Goal: Task Accomplishment & Management: Manage account settings

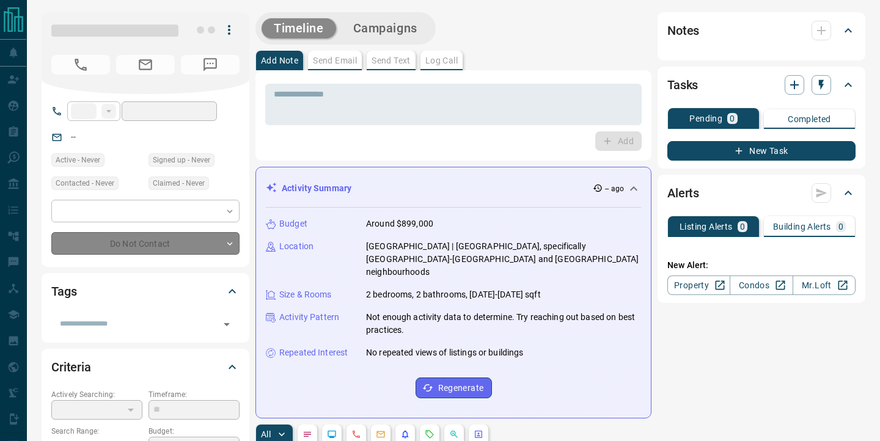
type input "**"
type input "**********"
type input "**"
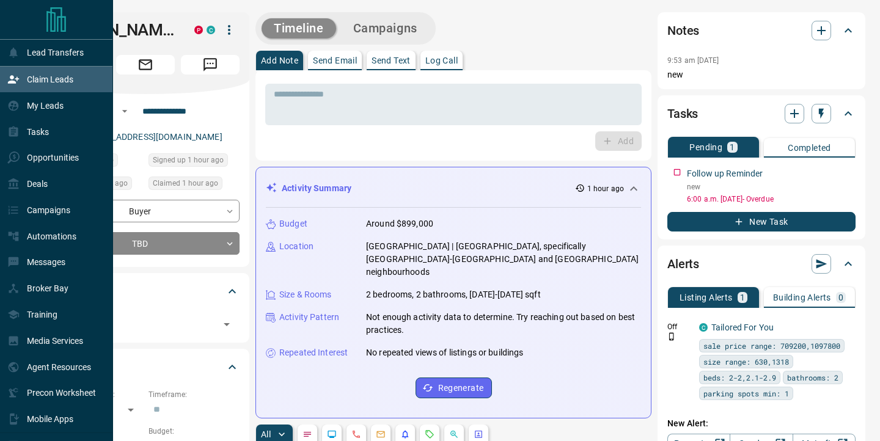
click at [43, 82] on p "Claim Leads" at bounding box center [50, 80] width 46 height 10
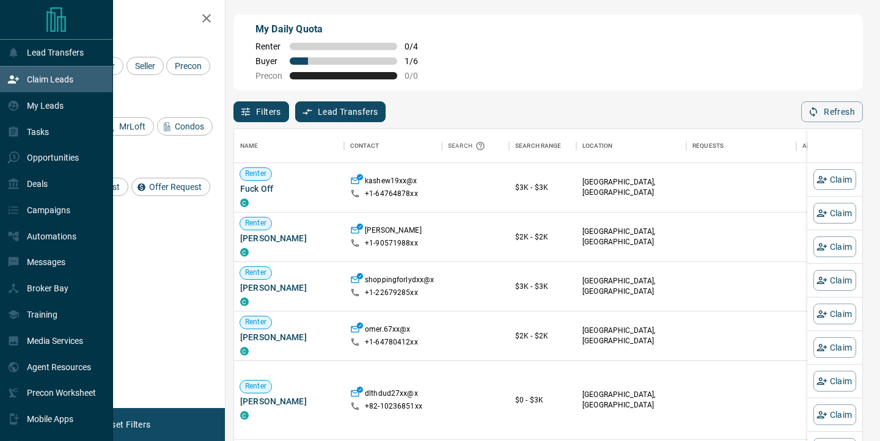
scroll to position [333, 628]
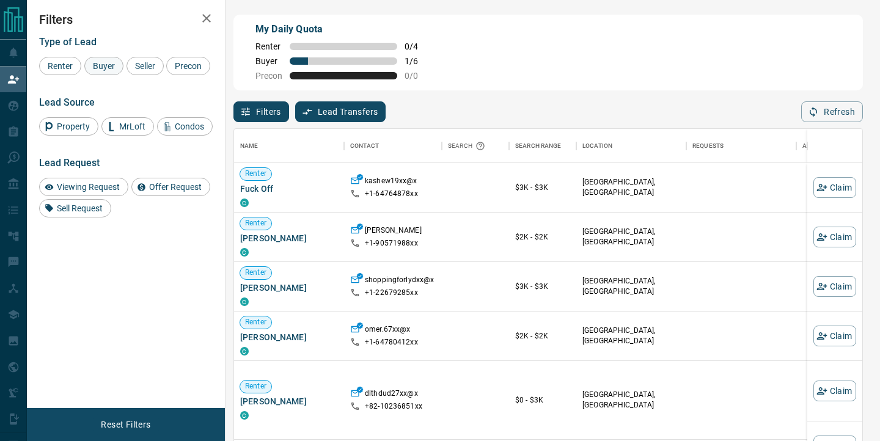
click at [106, 64] on span "Buyer" at bounding box center [104, 66] width 31 height 10
click at [141, 64] on span "Seller" at bounding box center [145, 66] width 29 height 10
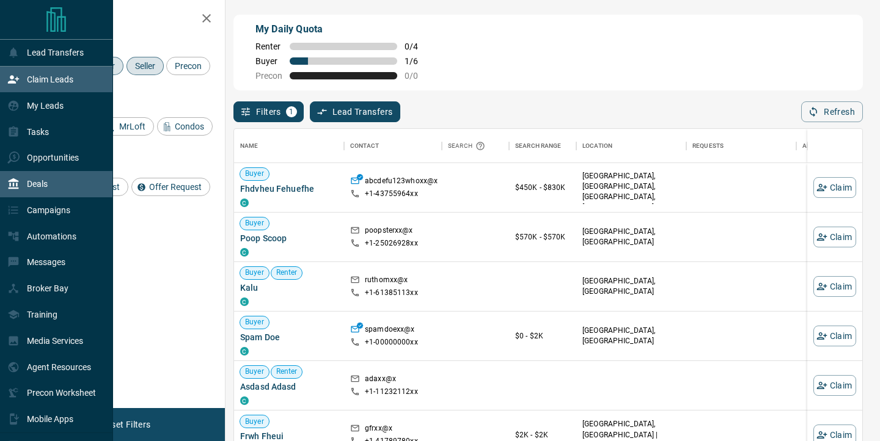
click at [54, 188] on div "Deals" at bounding box center [56, 184] width 113 height 26
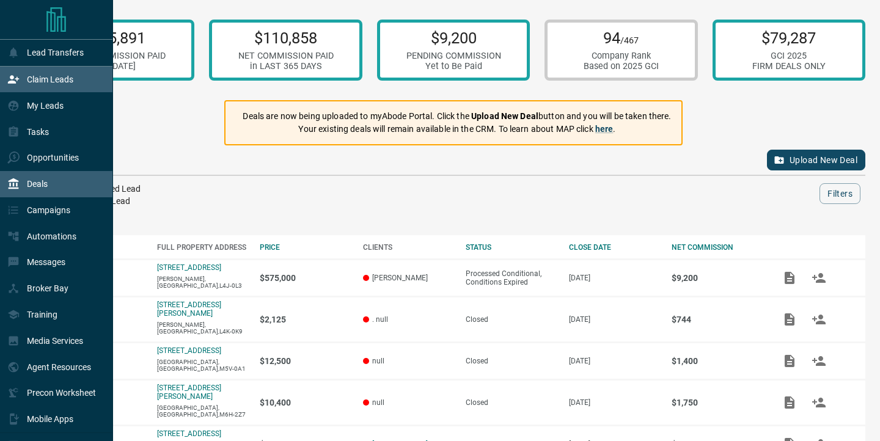
click at [69, 77] on p "Claim Leads" at bounding box center [50, 80] width 46 height 10
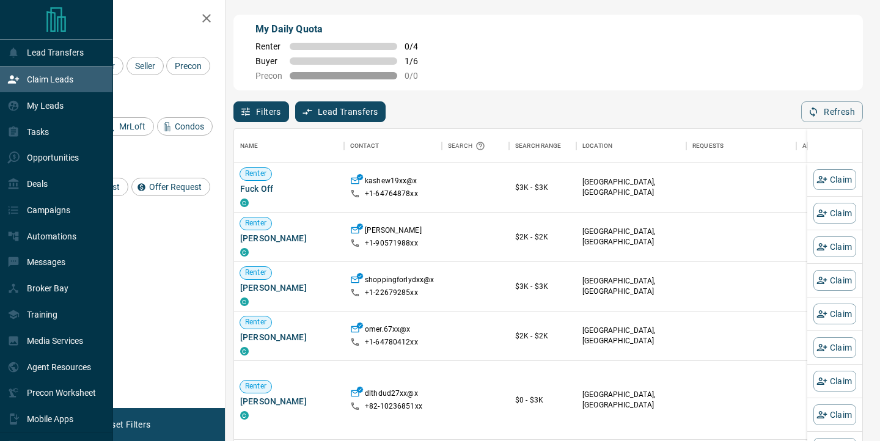
scroll to position [333, 628]
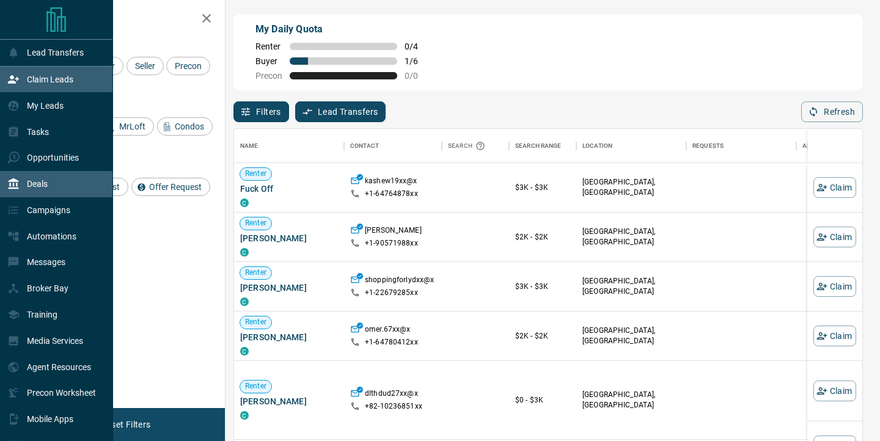
click at [56, 188] on div "Deals" at bounding box center [56, 184] width 113 height 26
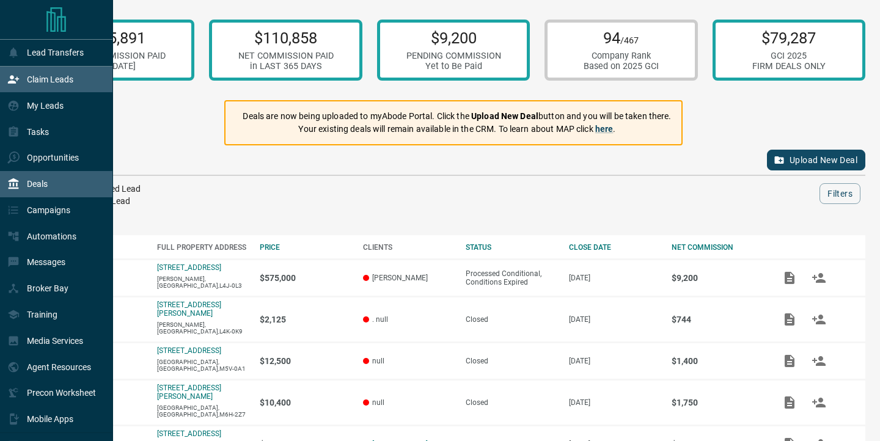
click at [35, 77] on p "Claim Leads" at bounding box center [50, 80] width 46 height 10
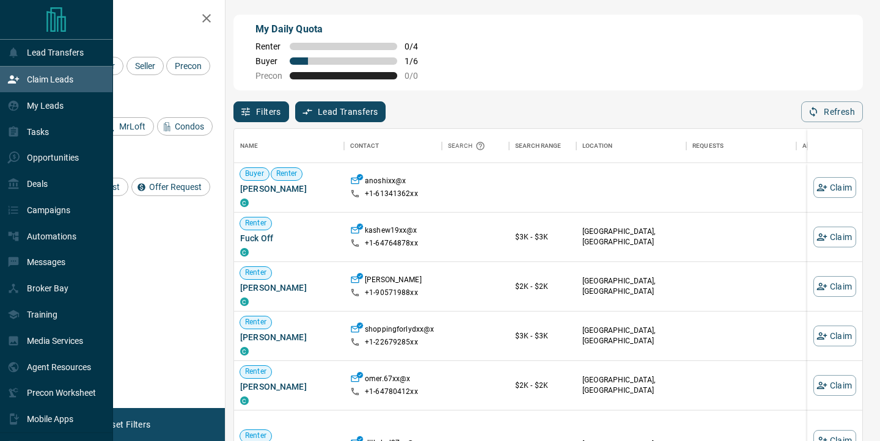
scroll to position [333, 628]
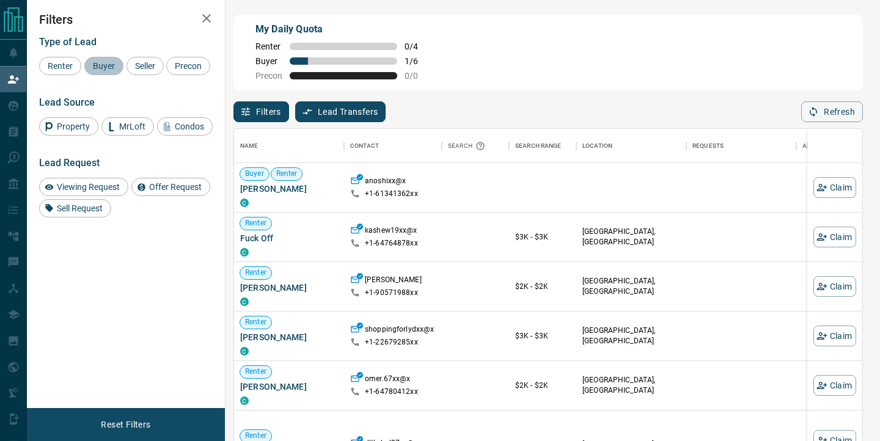
click at [101, 65] on span "Buyer" at bounding box center [104, 66] width 31 height 10
click at [142, 62] on span "Seller" at bounding box center [145, 66] width 29 height 10
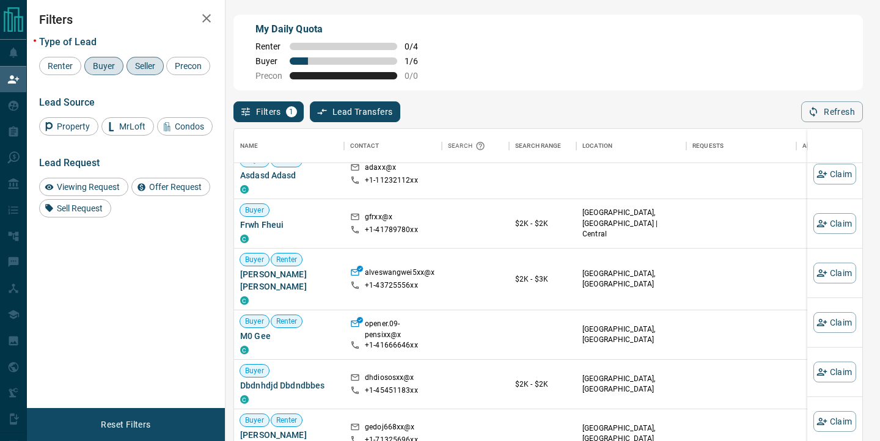
scroll to position [214, 0]
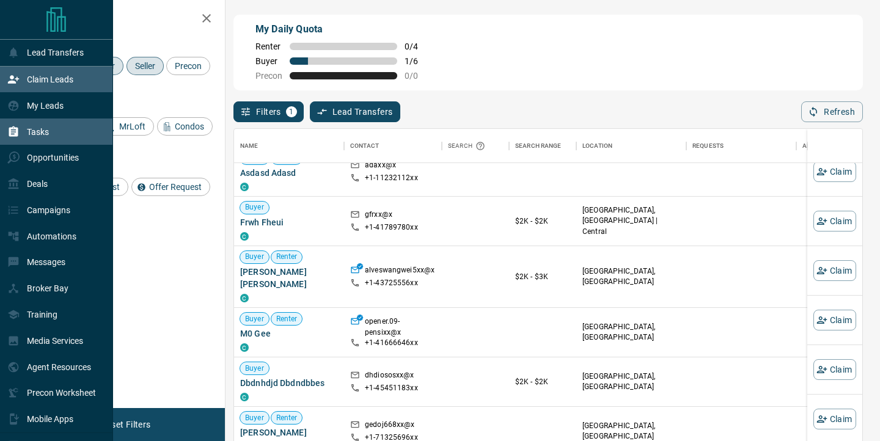
click at [32, 132] on p "Tasks" at bounding box center [38, 132] width 22 height 10
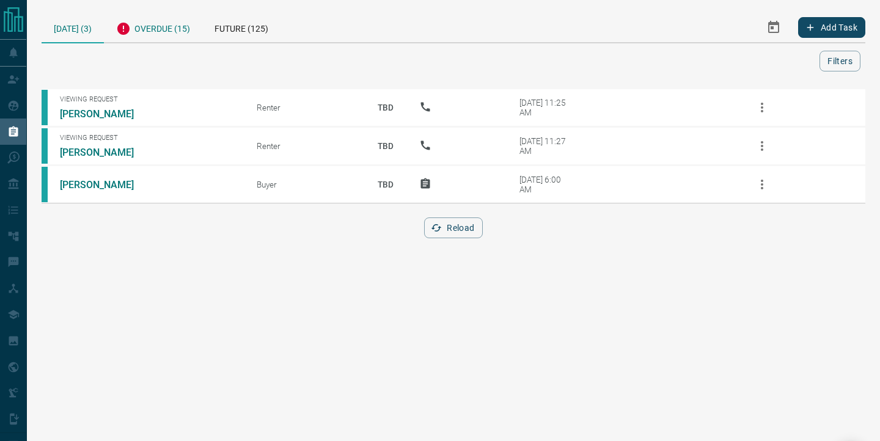
click at [168, 33] on div "Overdue (15)" at bounding box center [153, 27] width 98 height 30
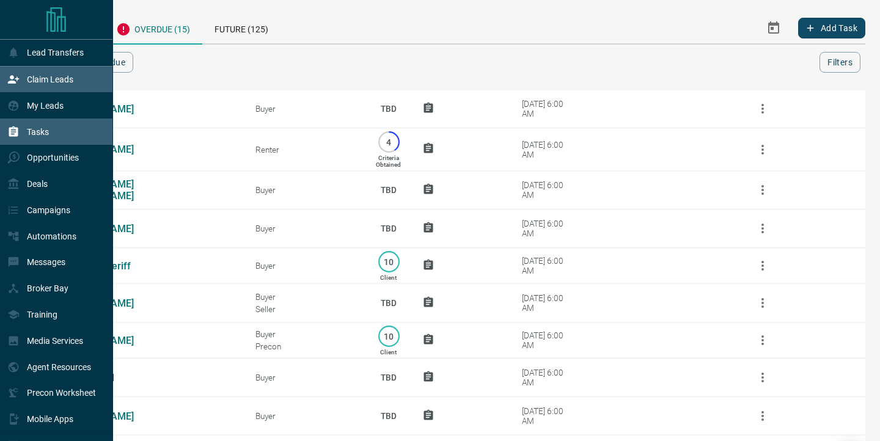
scroll to position [1, 0]
click at [37, 73] on div "Claim Leads" at bounding box center [40, 79] width 66 height 20
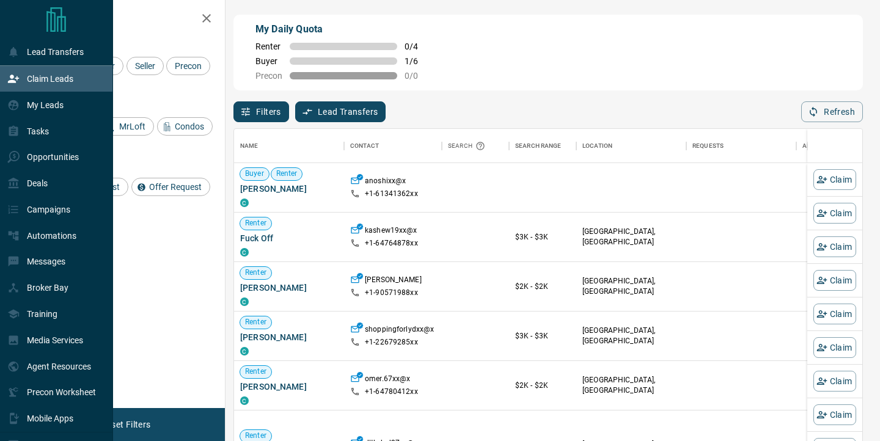
scroll to position [333, 628]
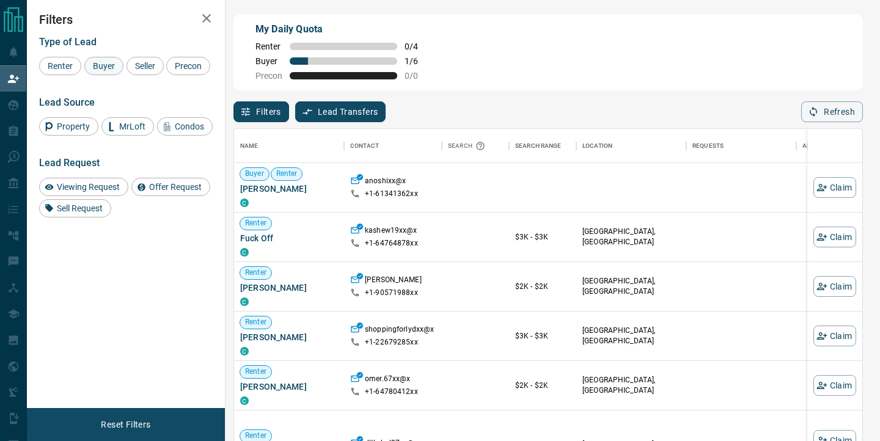
click at [109, 67] on span "Buyer" at bounding box center [104, 66] width 31 height 10
click at [141, 67] on span "Seller" at bounding box center [145, 66] width 29 height 10
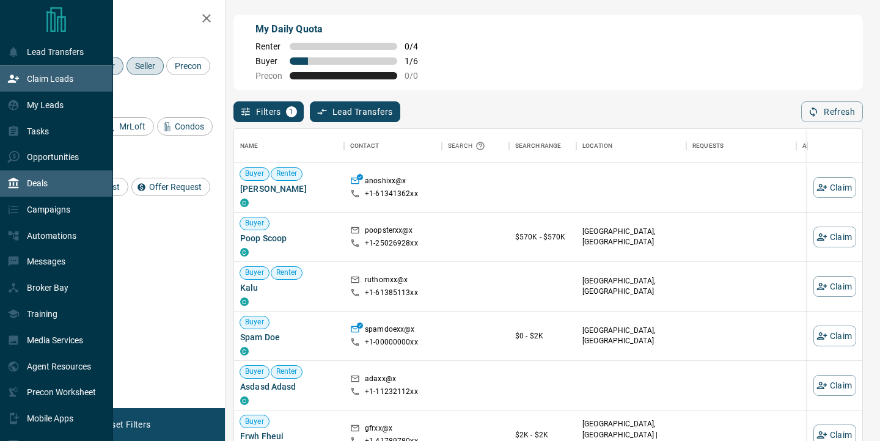
click at [13, 183] on icon at bounding box center [13, 183] width 12 height 12
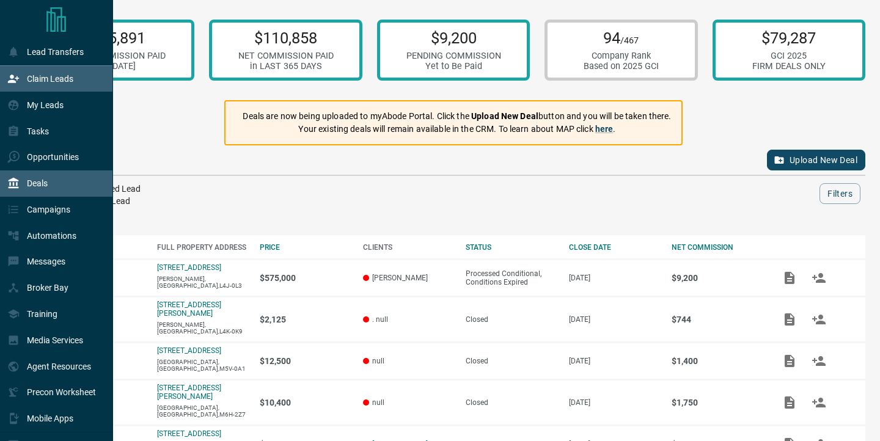
click at [32, 77] on p "Claim Leads" at bounding box center [50, 79] width 46 height 10
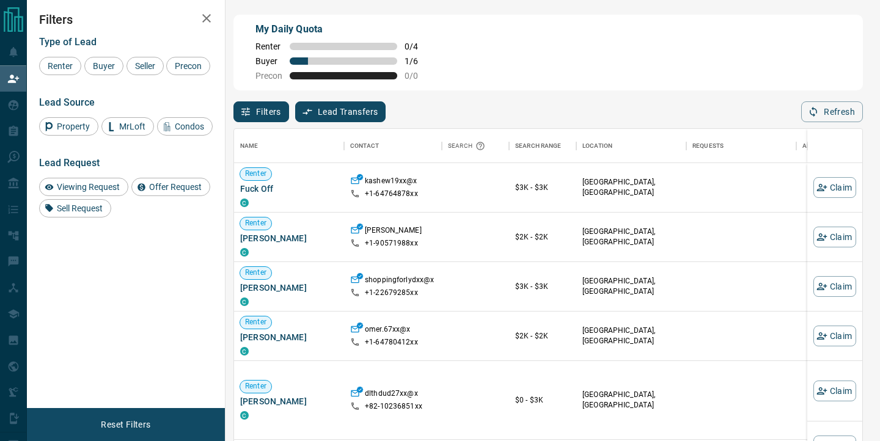
scroll to position [333, 628]
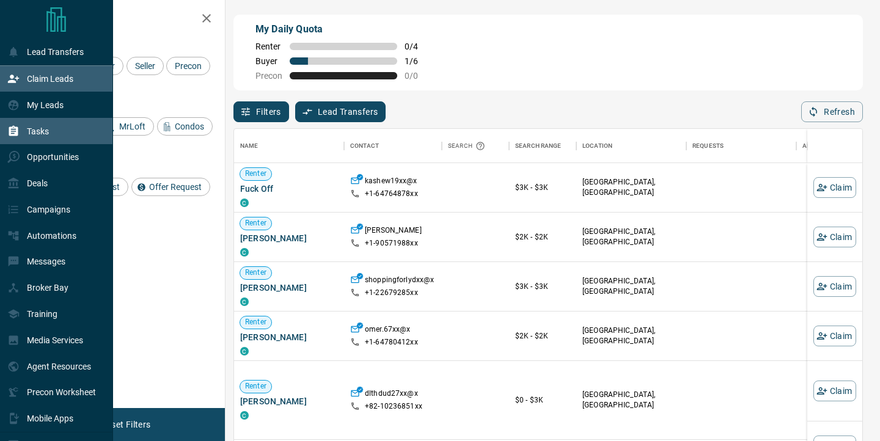
click at [26, 131] on div "Tasks" at bounding box center [28, 131] width 42 height 20
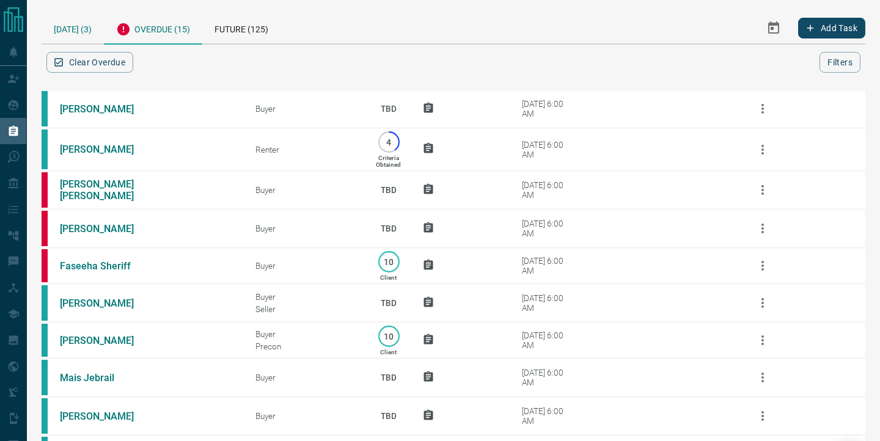
click at [65, 37] on div "[DATE] (3)" at bounding box center [73, 27] width 62 height 31
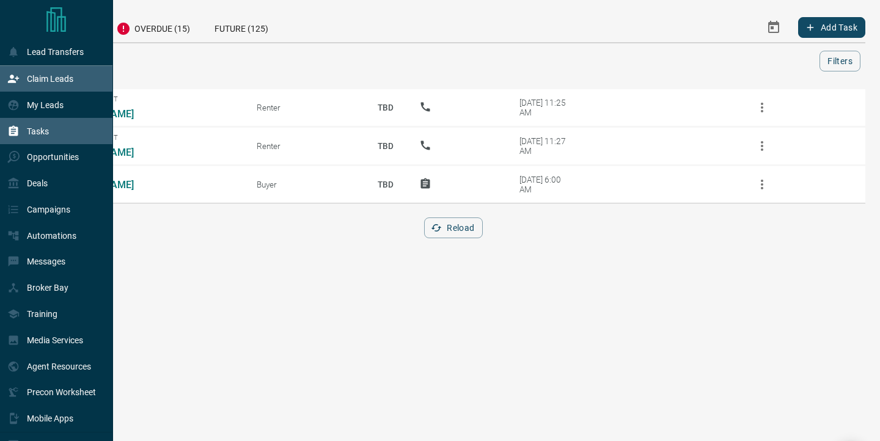
click at [47, 77] on p "Claim Leads" at bounding box center [50, 79] width 46 height 10
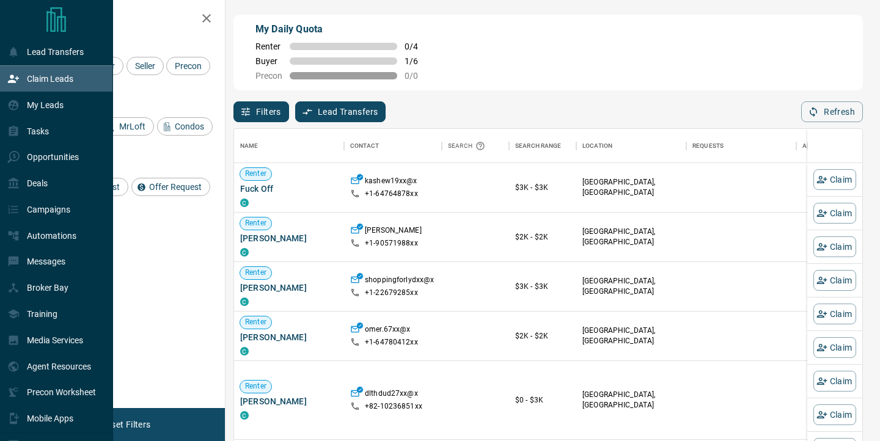
scroll to position [333, 628]
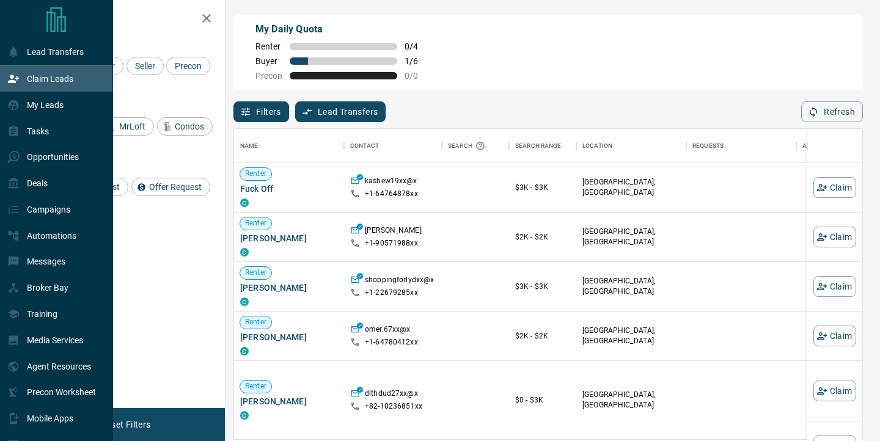
click at [50, 15] on icon "Main Page" at bounding box center [56, 19] width 20 height 24
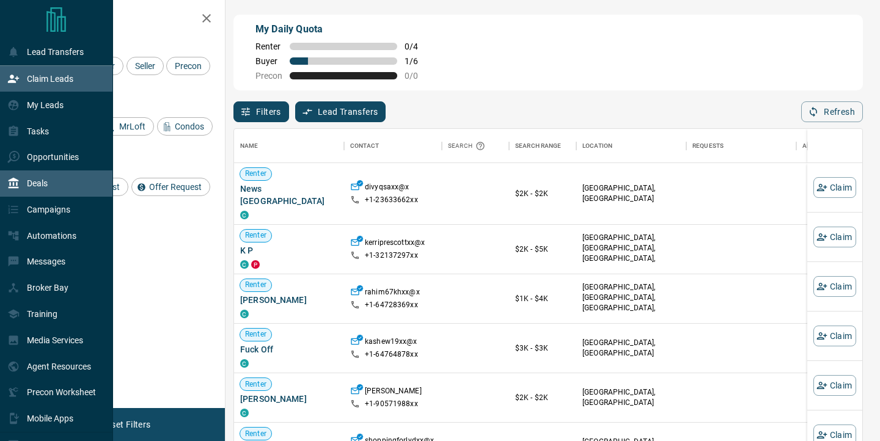
click at [54, 185] on div "Deals" at bounding box center [56, 184] width 113 height 26
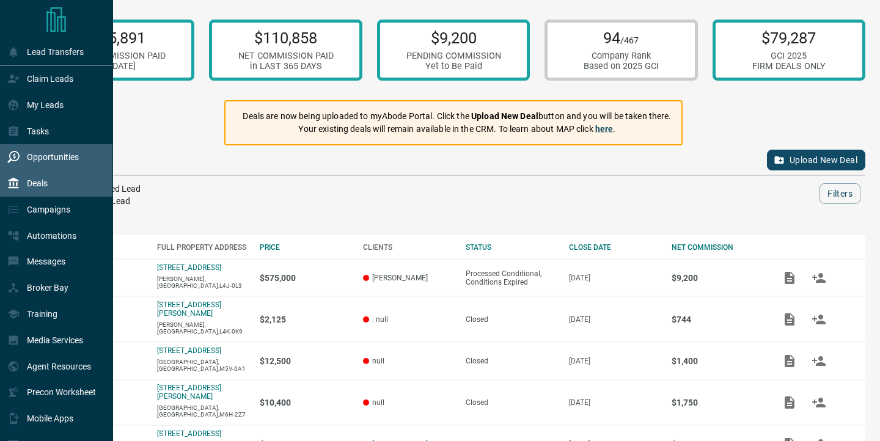
click at [63, 159] on p "Opportunities" at bounding box center [53, 157] width 52 height 10
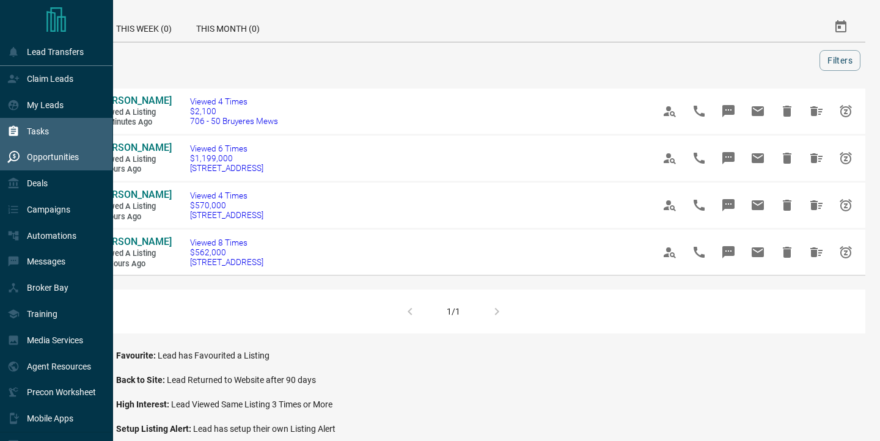
click at [42, 136] on p "Tasks" at bounding box center [38, 132] width 22 height 10
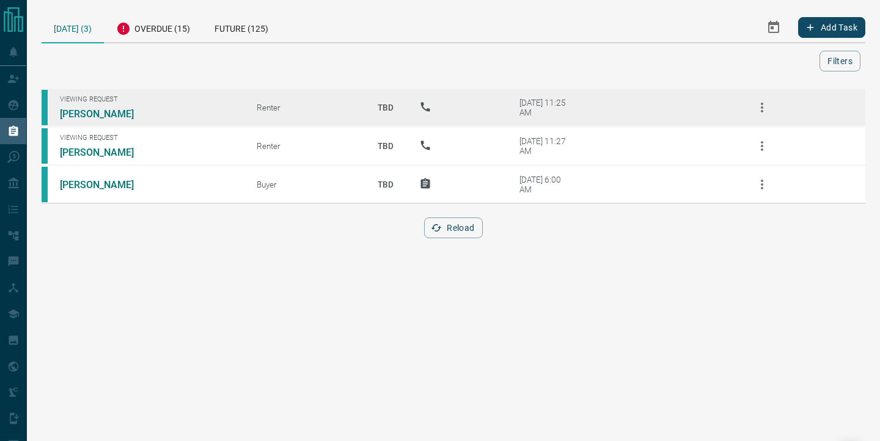
click at [761, 110] on icon "button" at bounding box center [762, 107] width 15 height 15
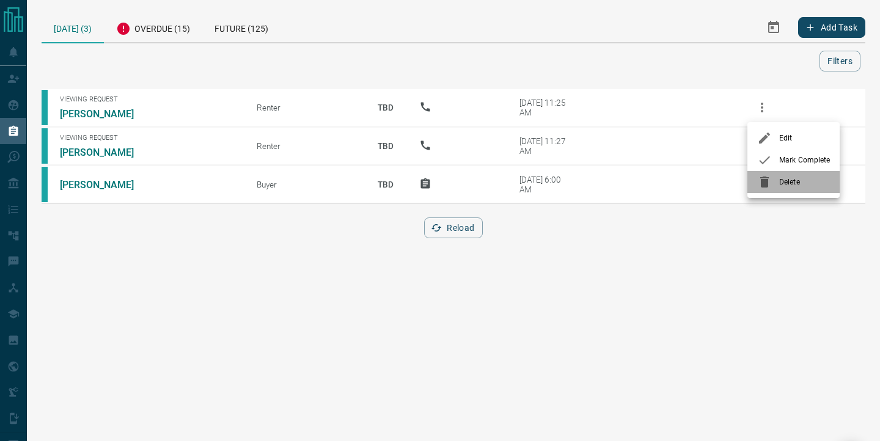
click at [784, 177] on span "Delete" at bounding box center [804, 182] width 51 height 11
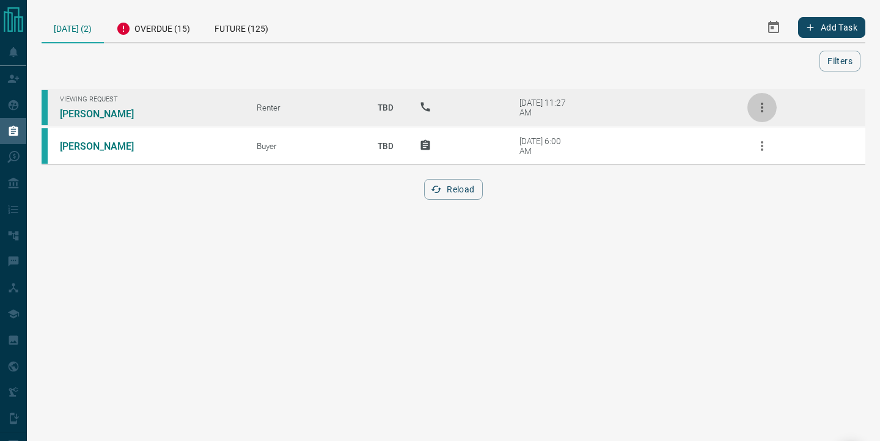
click at [765, 112] on icon "button" at bounding box center [762, 107] width 15 height 15
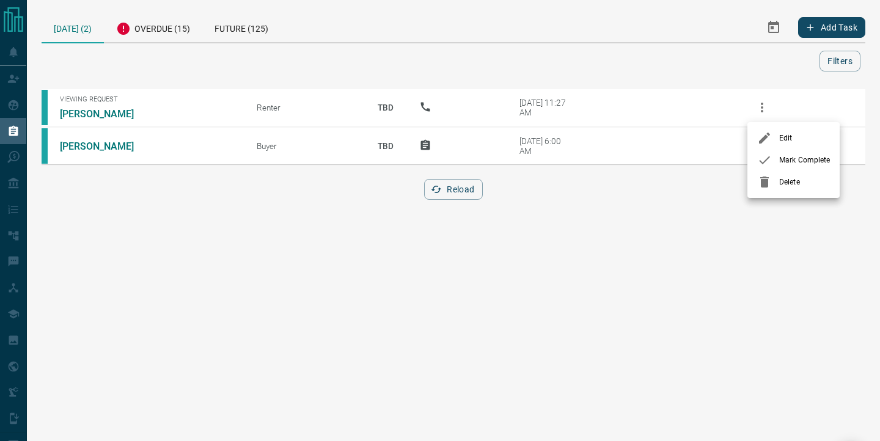
click at [773, 189] on div at bounding box center [768, 182] width 22 height 15
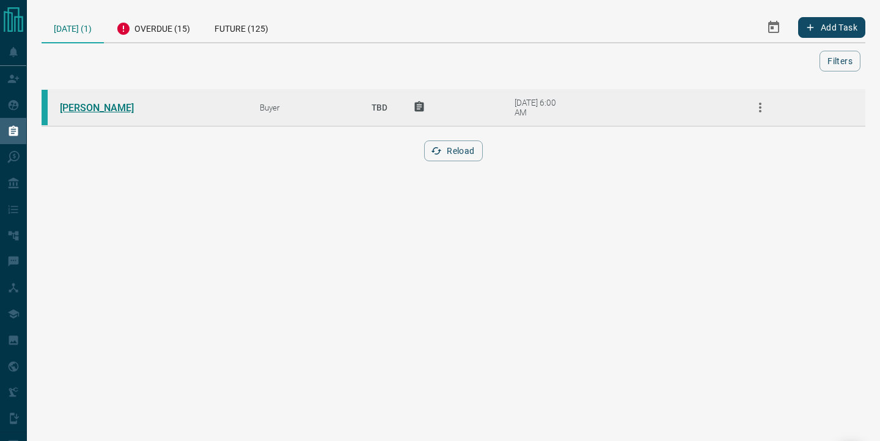
click at [109, 108] on link "[PERSON_NAME]" at bounding box center [106, 108] width 92 height 12
click at [761, 107] on icon "button" at bounding box center [760, 108] width 2 height 10
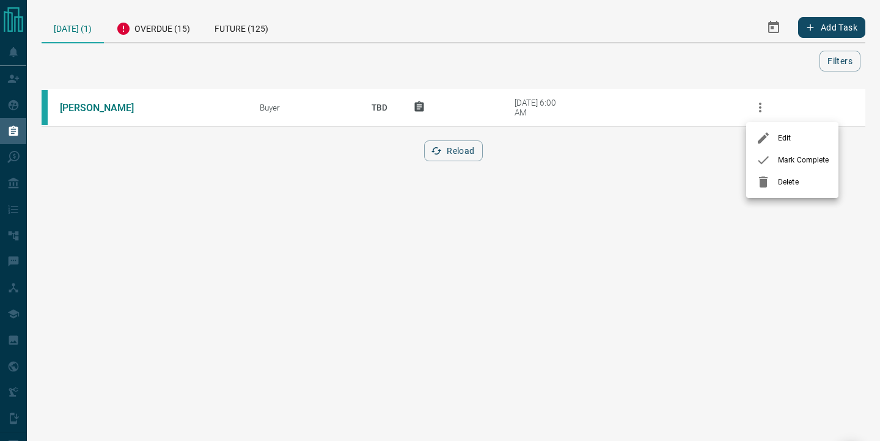
click at [791, 181] on span "Delete" at bounding box center [803, 182] width 51 height 11
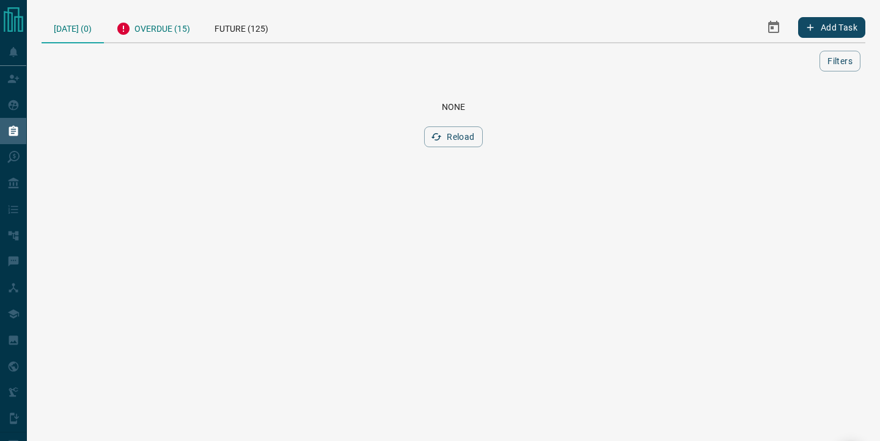
click at [160, 32] on div "Overdue (15)" at bounding box center [153, 27] width 98 height 30
